Goal: Transaction & Acquisition: Purchase product/service

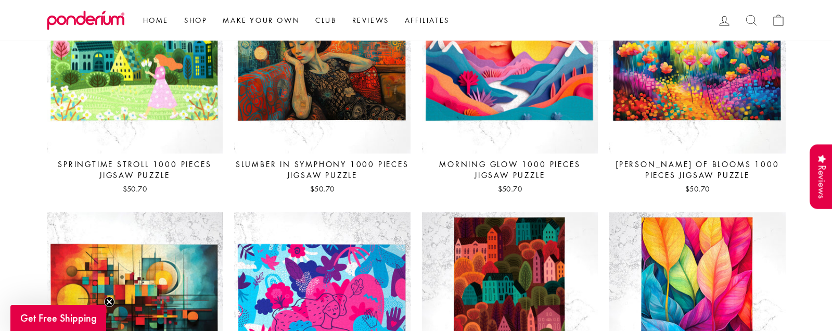
scroll to position [1405, 0]
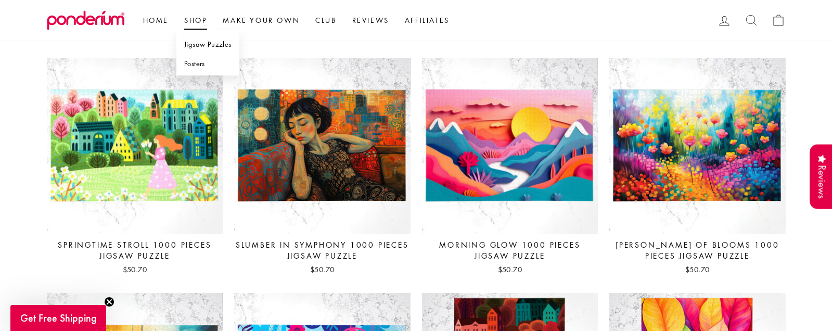
click at [208, 41] on link "Jigsaw Puzzles" at bounding box center [207, 44] width 63 height 19
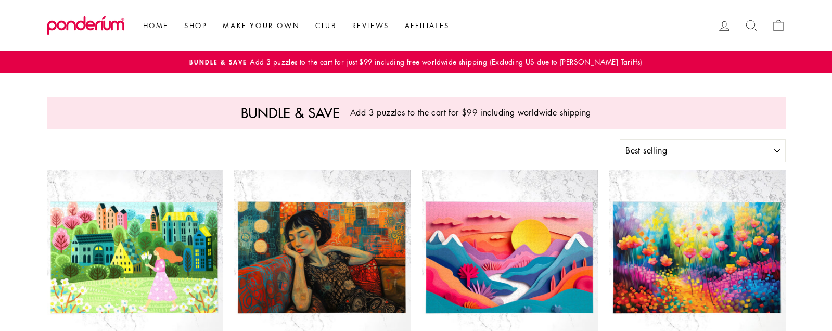
select select "best-selling"
